Goal: Transaction & Acquisition: Purchase product/service

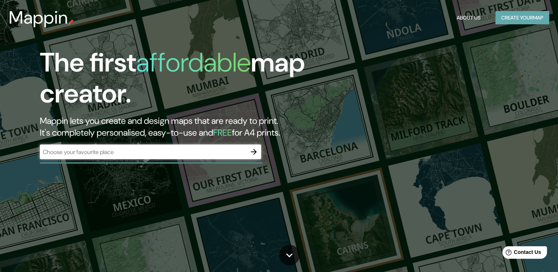
click at [534, 18] on button "Create your map" at bounding box center [522, 18] width 54 height 14
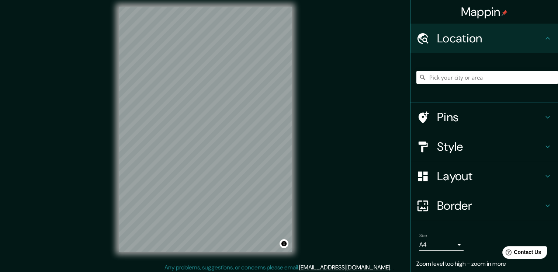
scroll to position [8, 0]
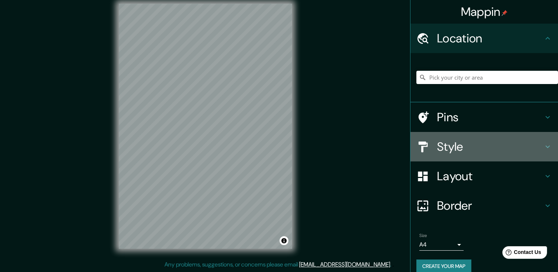
click at [444, 144] on h4 "Style" at bounding box center [490, 146] width 106 height 15
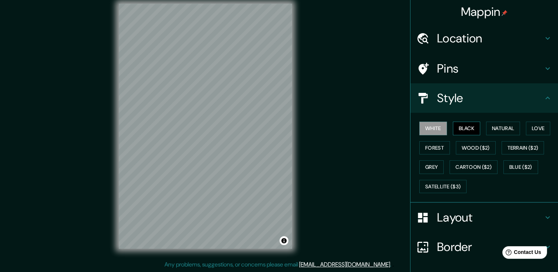
click at [458, 125] on button "Black" at bounding box center [467, 129] width 28 height 14
click at [488, 126] on button "Natural" at bounding box center [503, 129] width 34 height 14
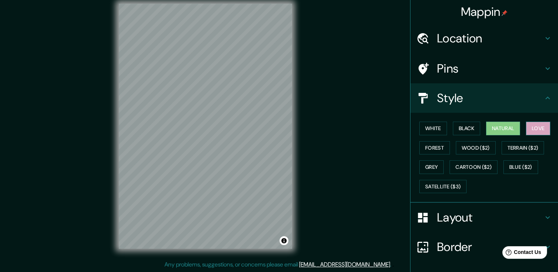
click at [532, 127] on button "Love" at bounding box center [538, 129] width 24 height 14
click at [506, 160] on button "Blue ($2)" at bounding box center [520, 167] width 35 height 14
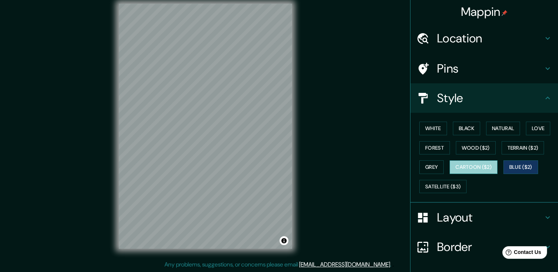
click at [464, 165] on button "Cartoon ($2)" at bounding box center [473, 167] width 48 height 14
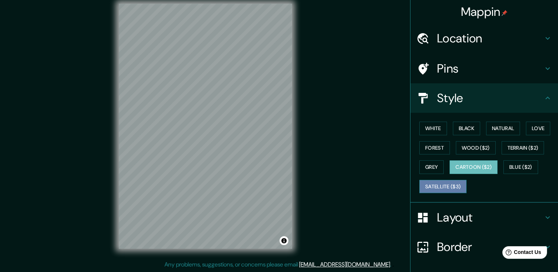
click at [448, 187] on button "Satellite ($3)" at bounding box center [442, 187] width 47 height 14
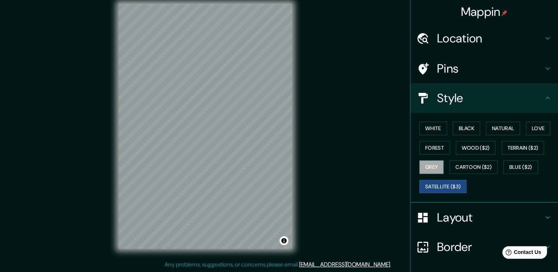
click at [424, 160] on button "Grey" at bounding box center [431, 167] width 24 height 14
click at [471, 168] on button "Cartoon ($2)" at bounding box center [473, 167] width 48 height 14
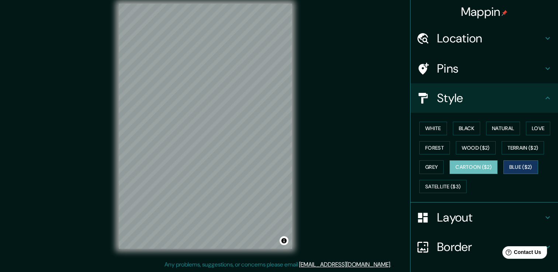
click at [510, 166] on button "Blue ($2)" at bounding box center [520, 167] width 35 height 14
click at [517, 144] on button "Terrain ($2)" at bounding box center [522, 148] width 43 height 14
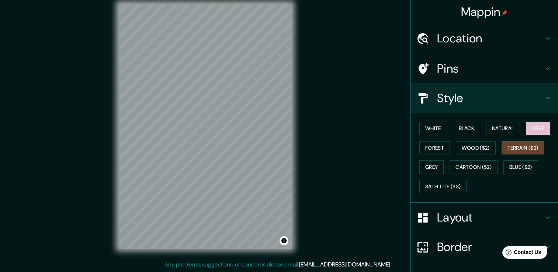
click at [529, 129] on button "Love" at bounding box center [538, 129] width 24 height 14
click at [512, 130] on button "Natural" at bounding box center [503, 129] width 34 height 14
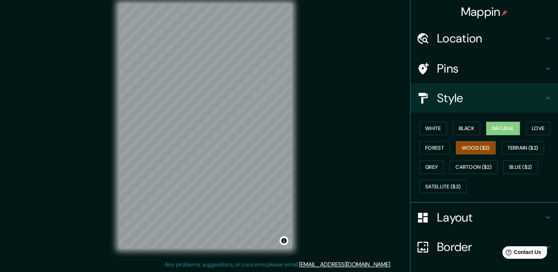
click at [477, 149] on button "Wood ($2)" at bounding box center [475, 148] width 40 height 14
click at [455, 129] on button "Black" at bounding box center [467, 129] width 28 height 14
click at [476, 149] on button "Wood ($2)" at bounding box center [475, 148] width 40 height 14
click at [433, 150] on button "Forest" at bounding box center [434, 148] width 31 height 14
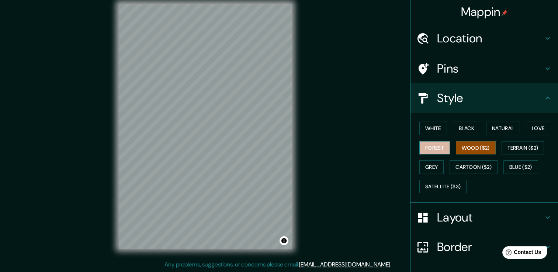
click at [433, 150] on button "Forest" at bounding box center [434, 148] width 31 height 14
click at [433, 126] on button "White" at bounding box center [433, 129] width 28 height 14
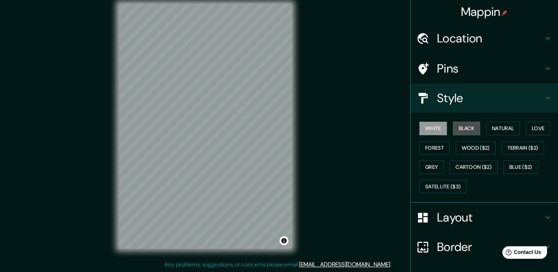
click at [469, 127] on button "Black" at bounding box center [467, 129] width 28 height 14
click at [427, 144] on button "Forest" at bounding box center [434, 148] width 31 height 14
click at [462, 128] on button "Black" at bounding box center [467, 129] width 28 height 14
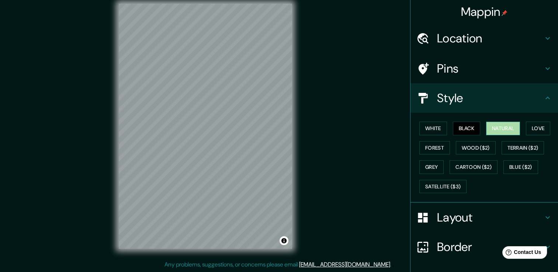
click at [491, 126] on button "Natural" at bounding box center [503, 129] width 34 height 14
click at [419, 126] on button "White" at bounding box center [433, 129] width 28 height 14
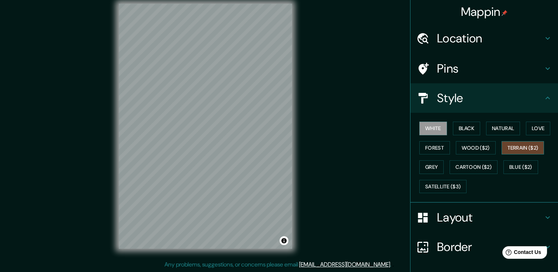
click at [524, 145] on button "Terrain ($2)" at bounding box center [522, 148] width 43 height 14
click at [523, 164] on button "Blue ($2)" at bounding box center [520, 167] width 35 height 14
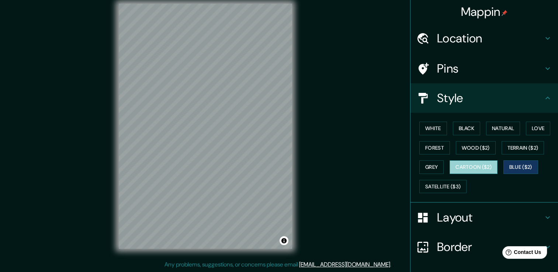
click at [473, 169] on button "Cartoon ($2)" at bounding box center [473, 167] width 48 height 14
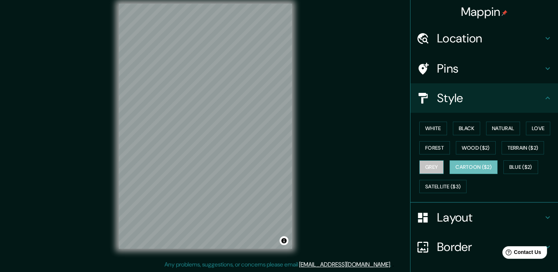
click at [419, 166] on button "Grey" at bounding box center [431, 167] width 24 height 14
click at [422, 150] on button "Forest" at bounding box center [434, 148] width 31 height 14
click at [422, 166] on button "Grey" at bounding box center [431, 167] width 24 height 14
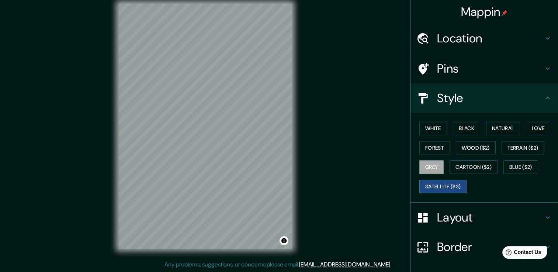
click at [447, 182] on button "Satellite ($3)" at bounding box center [442, 187] width 47 height 14
click at [480, 147] on button "Wood ($2)" at bounding box center [475, 148] width 40 height 14
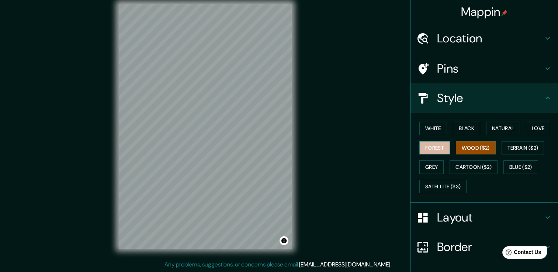
click at [439, 147] on button "Forest" at bounding box center [434, 148] width 31 height 14
drag, startPoint x: 456, startPoint y: 126, endPoint x: 538, endPoint y: 126, distance: 81.8
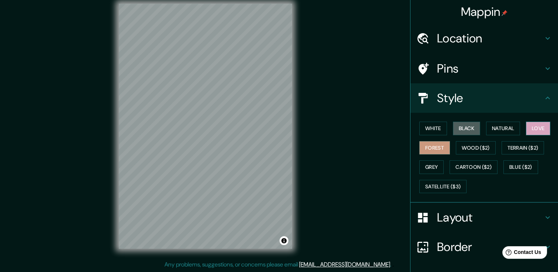
click at [456, 126] on button "Black" at bounding box center [467, 129] width 28 height 14
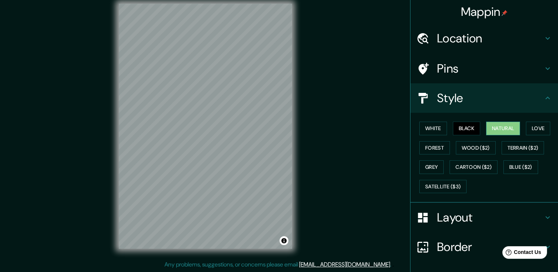
click at [510, 128] on button "Natural" at bounding box center [503, 129] width 34 height 14
click at [526, 127] on button "Love" at bounding box center [538, 129] width 24 height 14
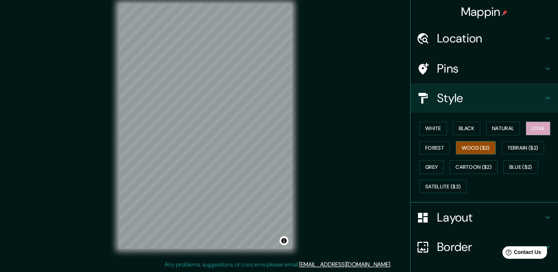
click at [457, 149] on button "Wood ($2)" at bounding box center [475, 148] width 40 height 14
drag, startPoint x: 417, startPoint y: 165, endPoint x: 474, endPoint y: 168, distance: 56.8
click at [419, 166] on button "Grey" at bounding box center [431, 167] width 24 height 14
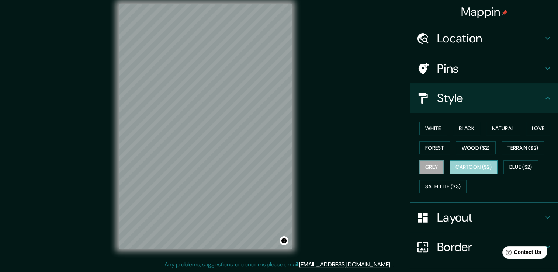
click at [473, 166] on button "Cartoon ($2)" at bounding box center [473, 167] width 48 height 14
click at [438, 176] on div "White Black Natural Love Forest Wood ($2) Terrain ($2) Grey Cartoon ($2) Blue (…" at bounding box center [487, 157] width 142 height 77
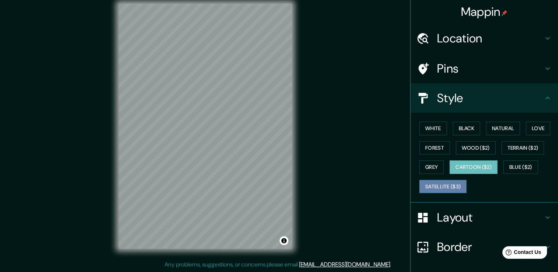
click at [441, 183] on button "Satellite ($3)" at bounding box center [442, 187] width 47 height 14
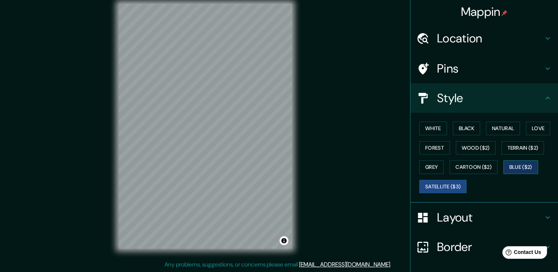
click at [523, 163] on button "Blue ($2)" at bounding box center [520, 167] width 35 height 14
